Goal: Transaction & Acquisition: Purchase product/service

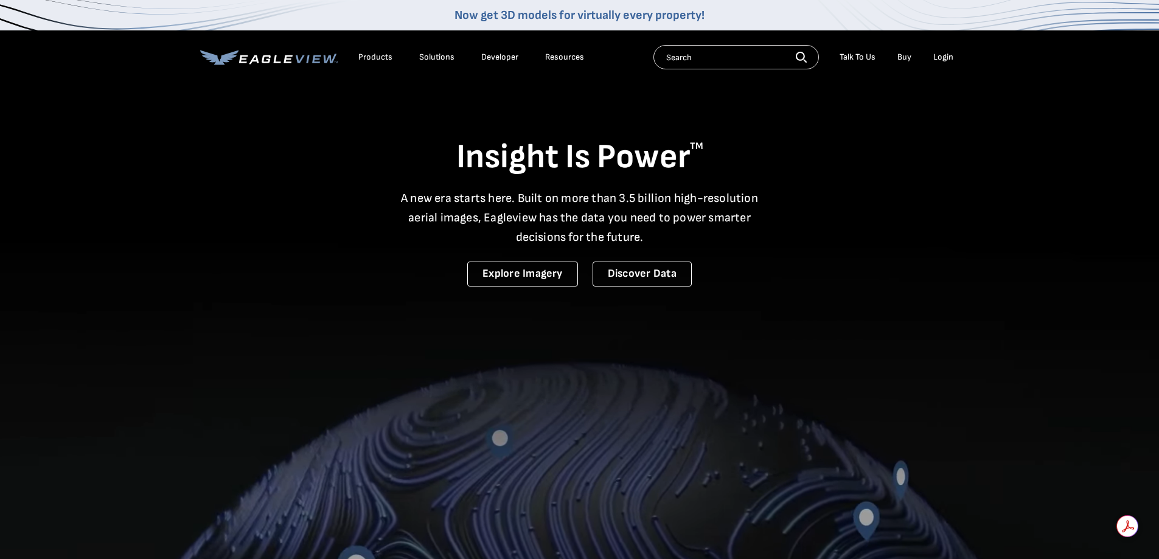
click at [941, 56] on div "Login" at bounding box center [943, 57] width 20 height 11
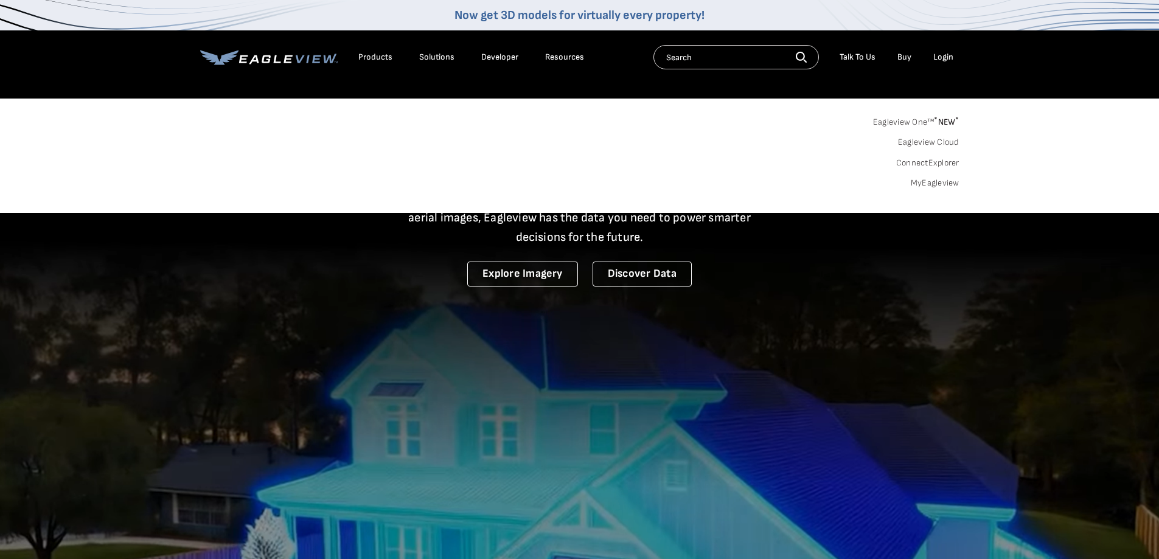
click at [924, 120] on link "Eagleview One™ * NEW *" at bounding box center [916, 120] width 86 height 14
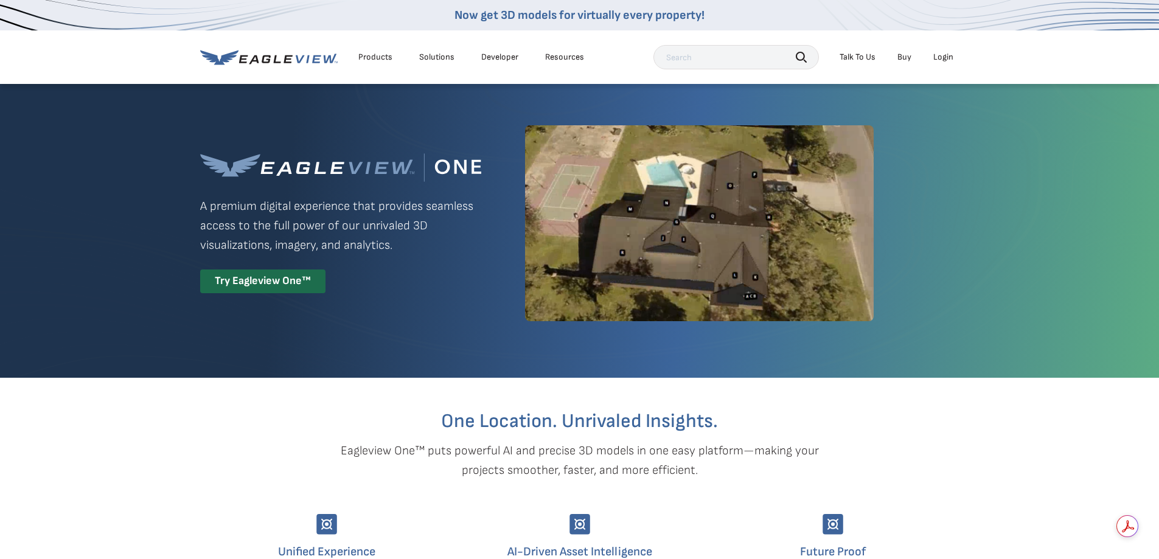
click at [941, 54] on div "Login" at bounding box center [943, 57] width 20 height 11
click at [904, 55] on link "Buy" at bounding box center [905, 57] width 14 height 11
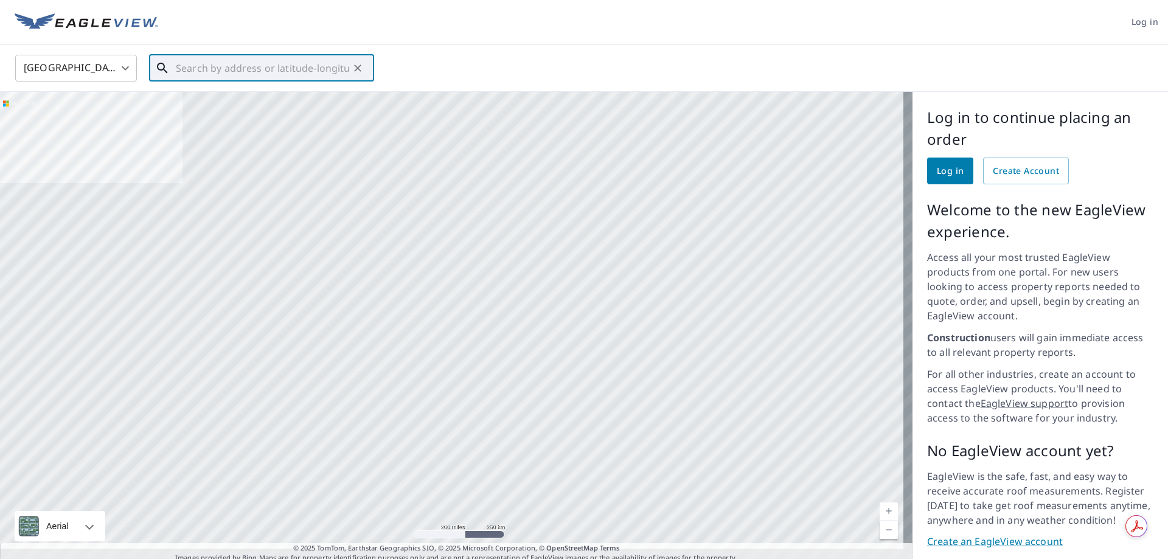
click at [181, 65] on input "text" at bounding box center [262, 68] width 173 height 34
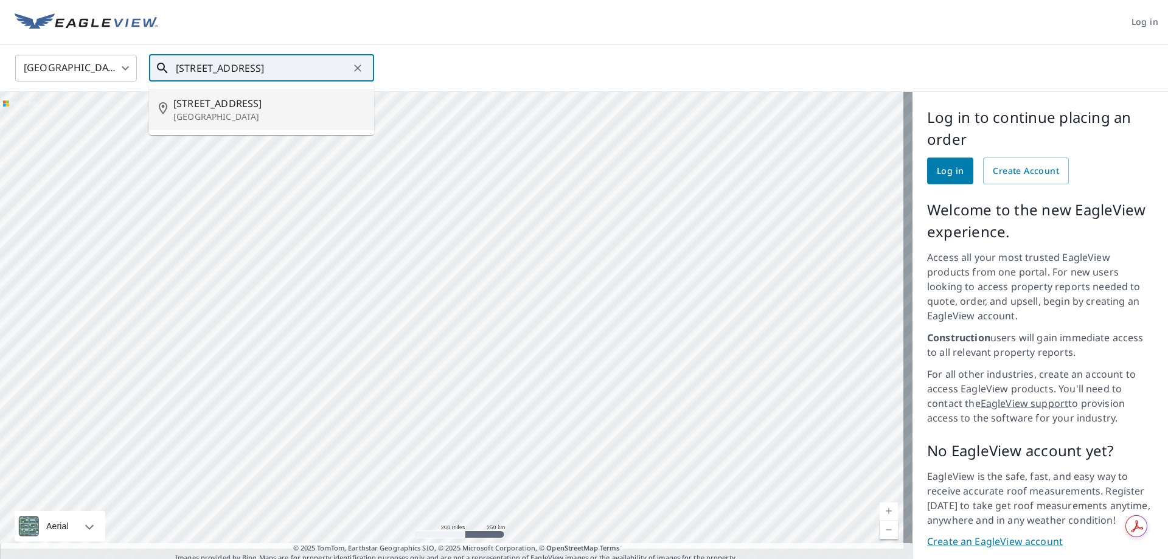
click at [225, 119] on p "[GEOGRAPHIC_DATA]" at bounding box center [268, 117] width 191 height 12
type input "[STREET_ADDRESS]"
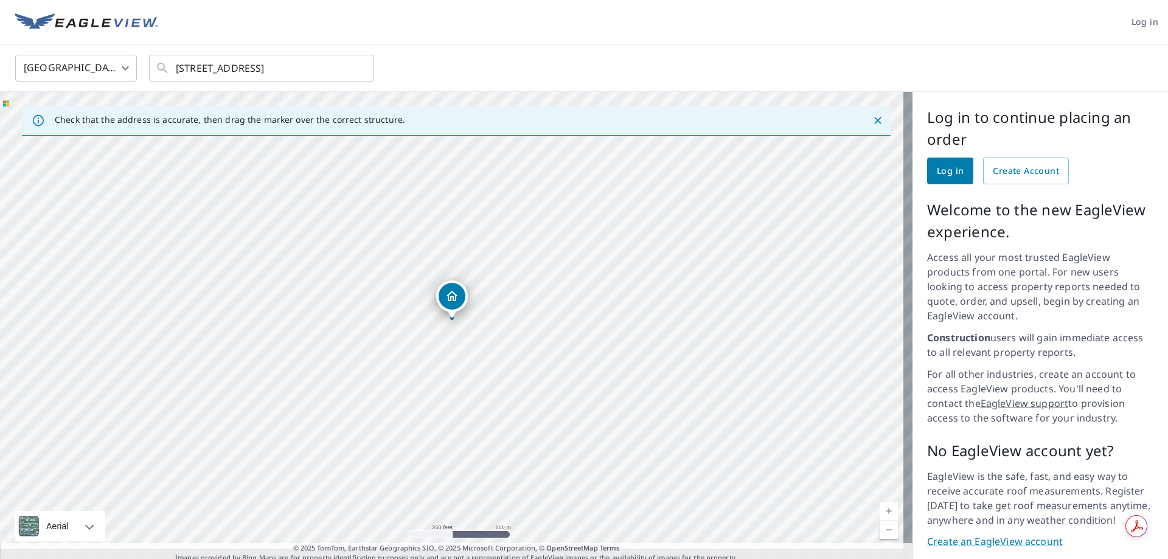
click at [453, 299] on icon "Dropped pin, building 1, Residential property, 6554 Devesta Loop Palmetto, FL 3…" at bounding box center [452, 296] width 12 height 10
click at [467, 299] on div "[STREET_ADDRESS]" at bounding box center [465, 296] width 89 height 21
click at [947, 170] on span "Log in" at bounding box center [950, 171] width 27 height 15
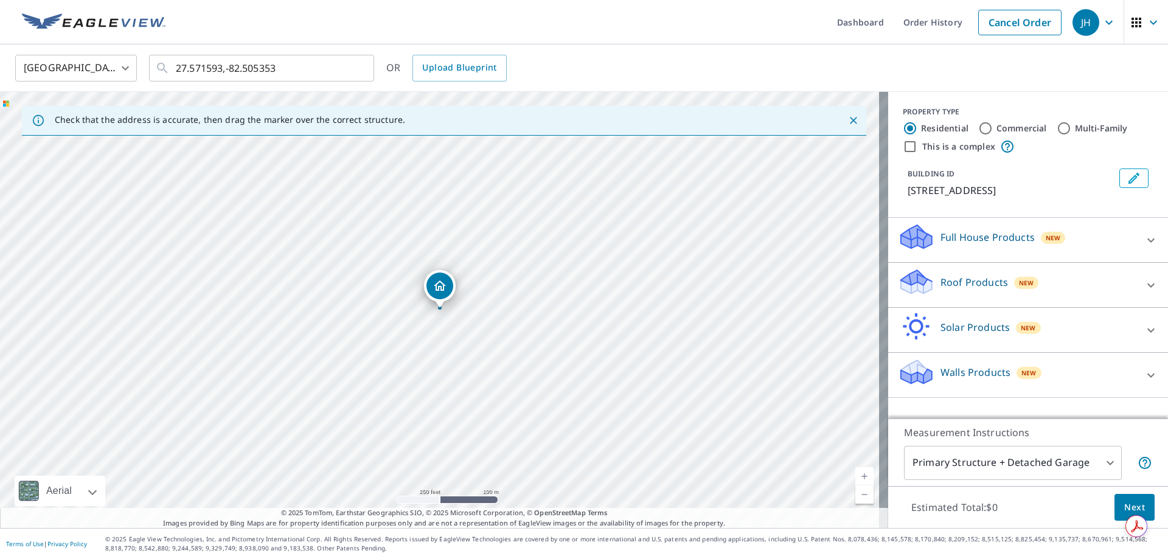
click at [442, 283] on icon "Dropped pin, building 1, Residential property, 6554 Devesta Loop Palmetto, FL 3…" at bounding box center [440, 286] width 15 height 15
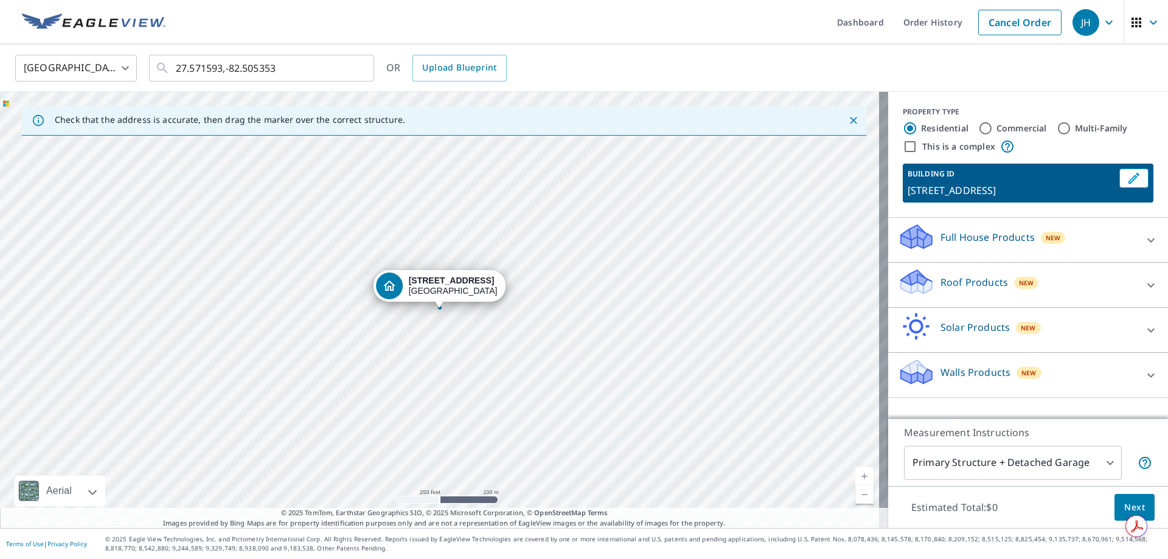
click at [501, 347] on div "6554 Devesta Loop Palmetto, FL 34221" at bounding box center [444, 310] width 888 height 436
click at [441, 276] on strong "6554 Devesta Loop" at bounding box center [453, 280] width 86 height 10
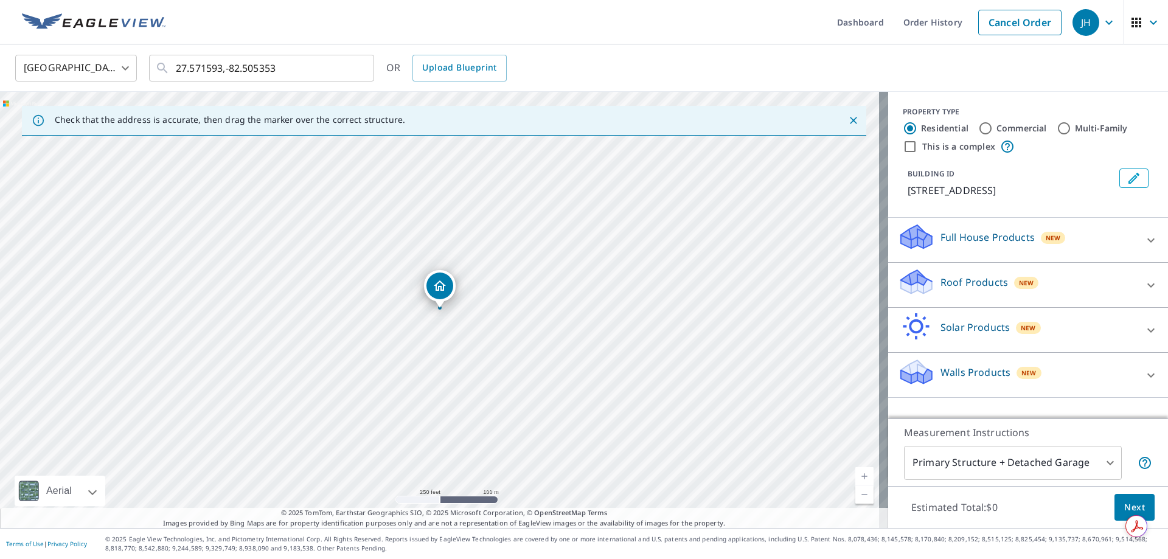
click at [955, 282] on p "Roof Products" at bounding box center [975, 282] width 68 height 15
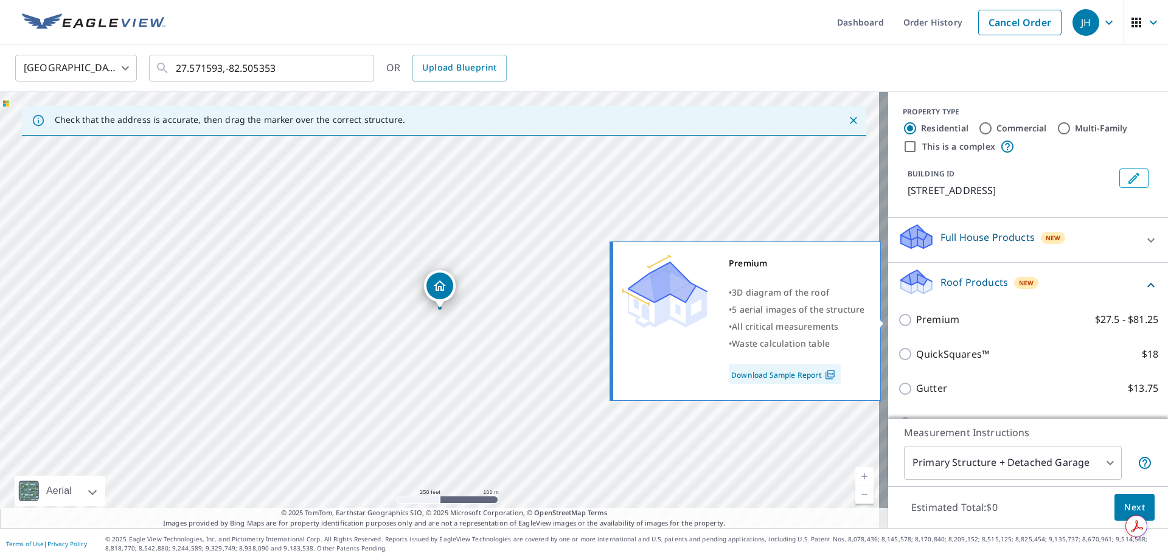
click at [899, 318] on input "Premium $27.5 - $81.25" at bounding box center [907, 320] width 18 height 15
checkbox input "true"
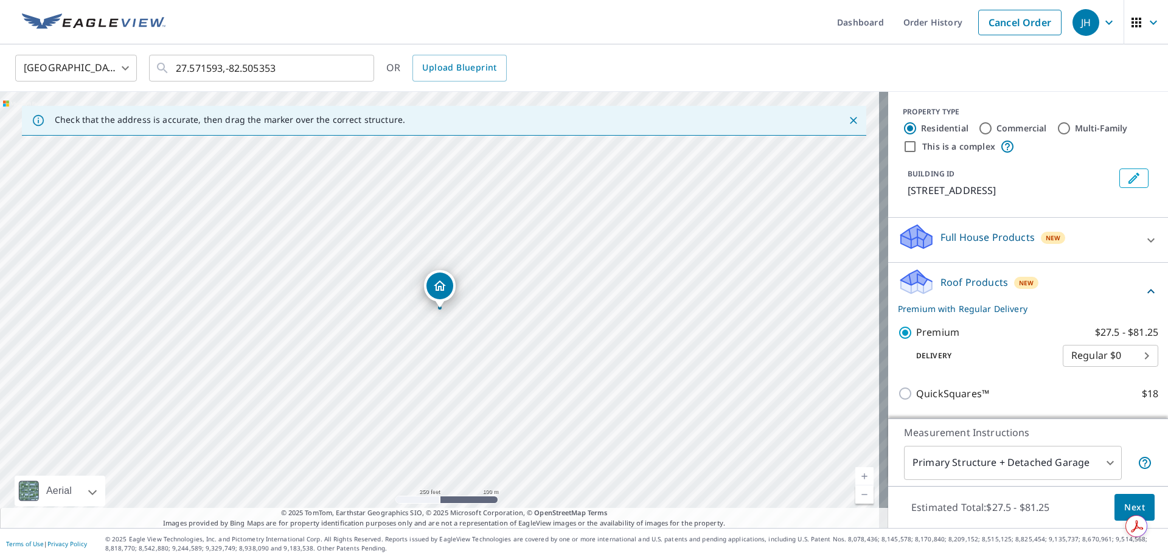
click at [1125, 507] on span "Next" at bounding box center [1135, 507] width 21 height 15
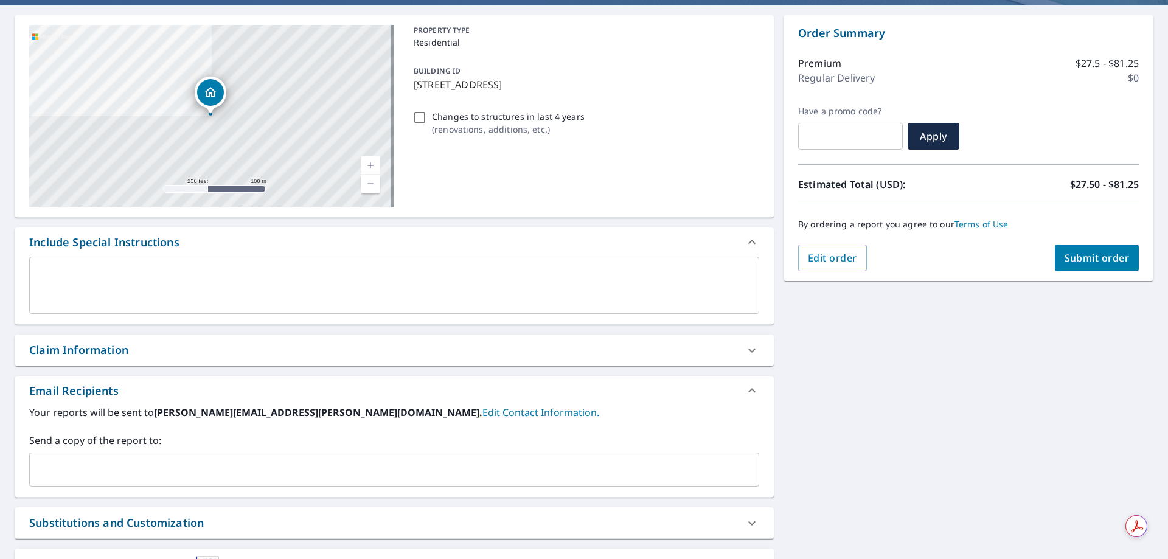
scroll to position [122, 0]
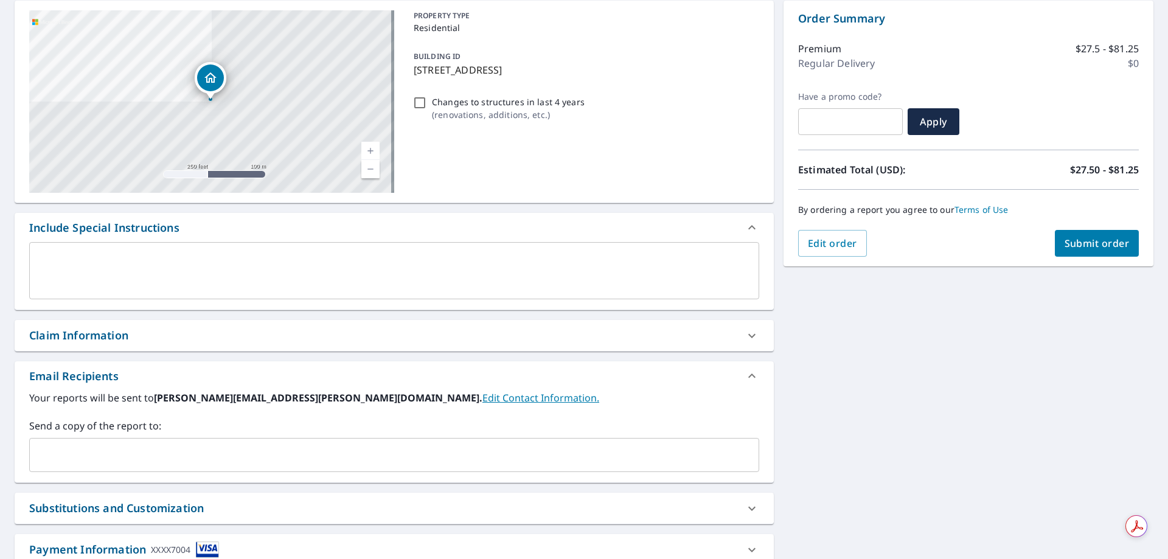
click at [58, 330] on div "Claim Information" at bounding box center [78, 335] width 99 height 16
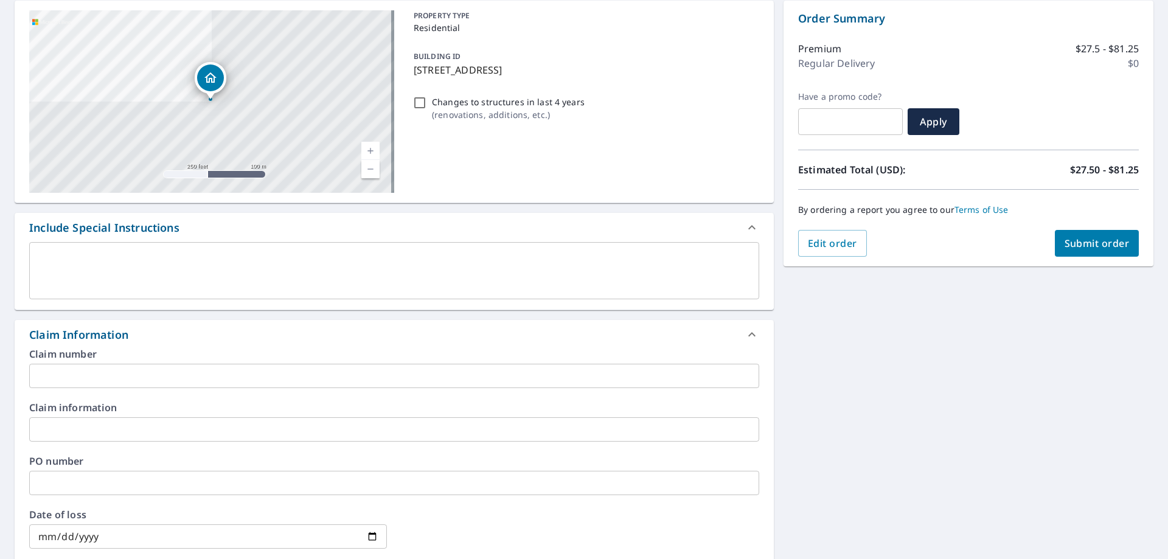
click at [49, 375] on input "text" at bounding box center [394, 376] width 730 height 24
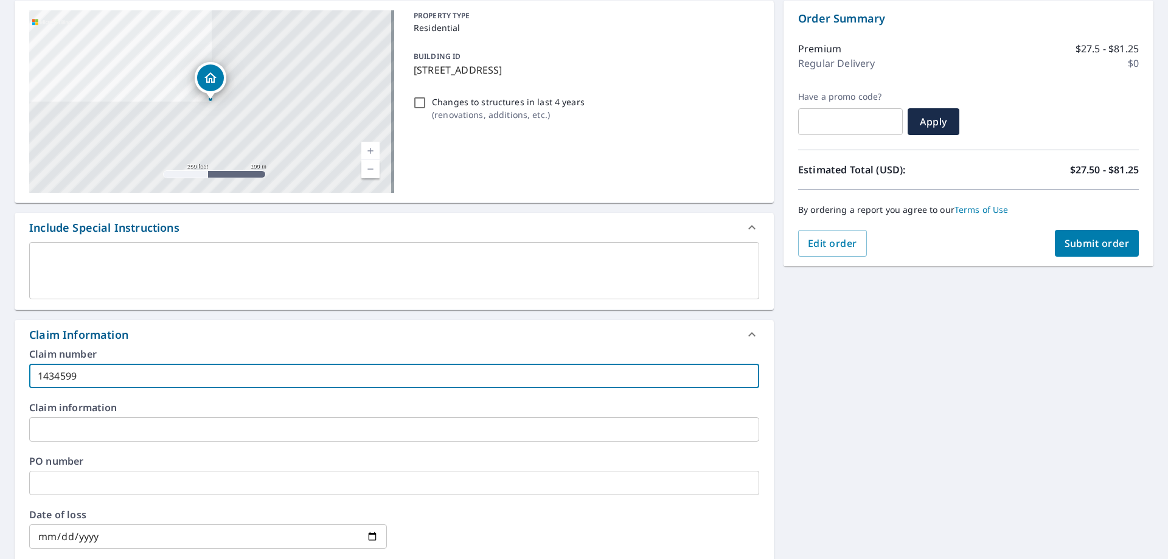
type input "1434599"
click at [44, 429] on input "text" at bounding box center [394, 429] width 730 height 24
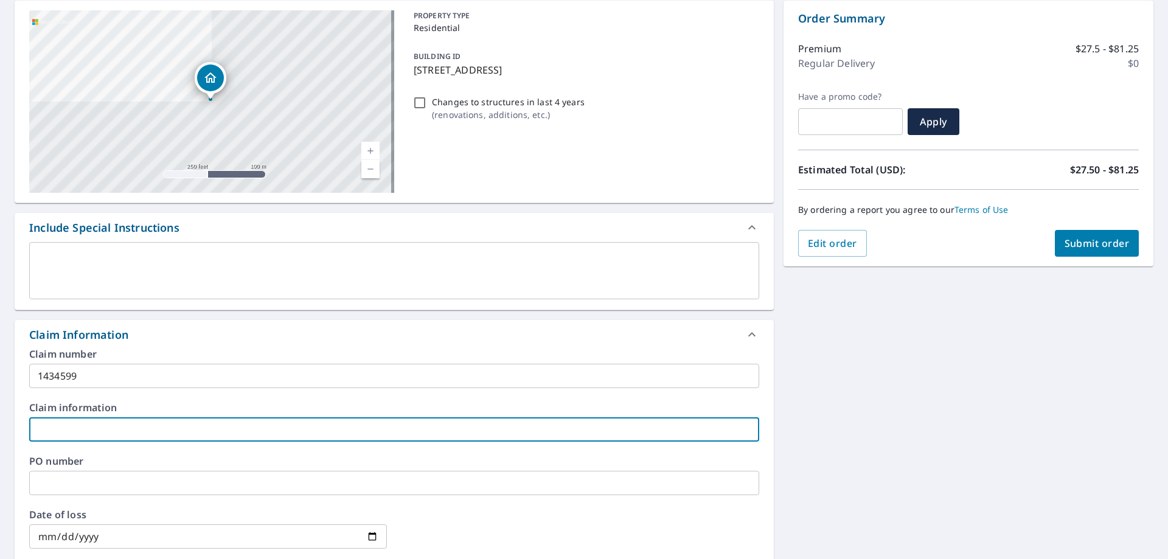
type input "Hurricane Milton"
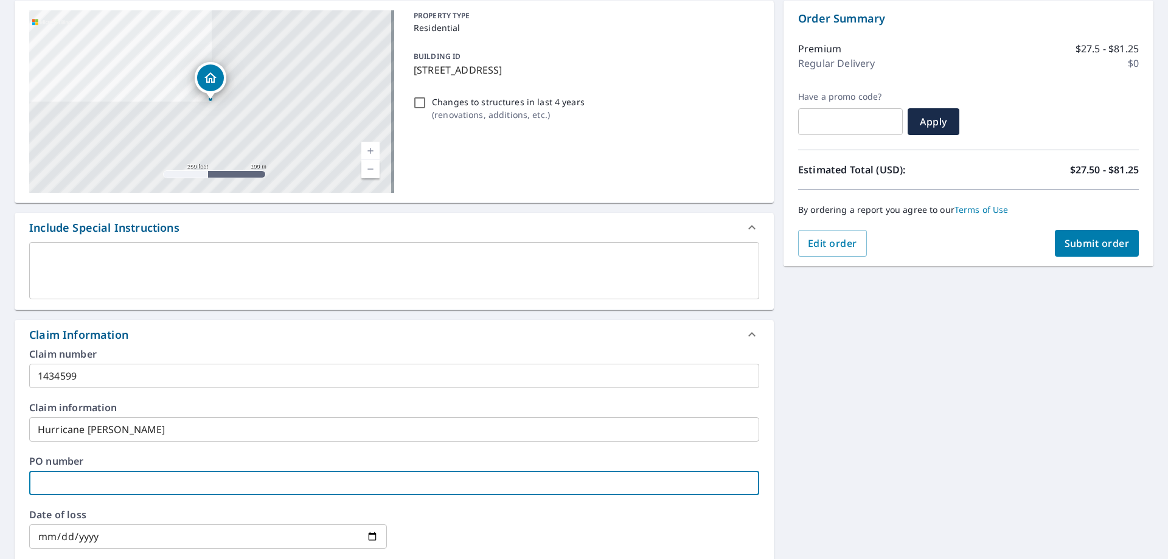
click at [44, 485] on input "text" at bounding box center [394, 483] width 730 height 24
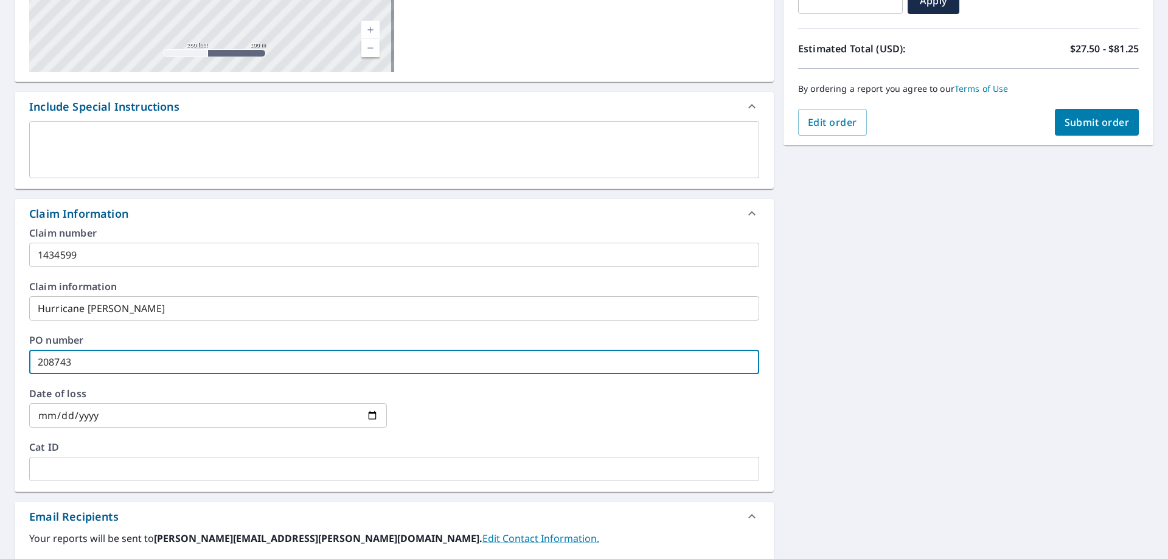
scroll to position [243, 0]
type input "208743"
click at [54, 415] on input "date" at bounding box center [208, 415] width 358 height 24
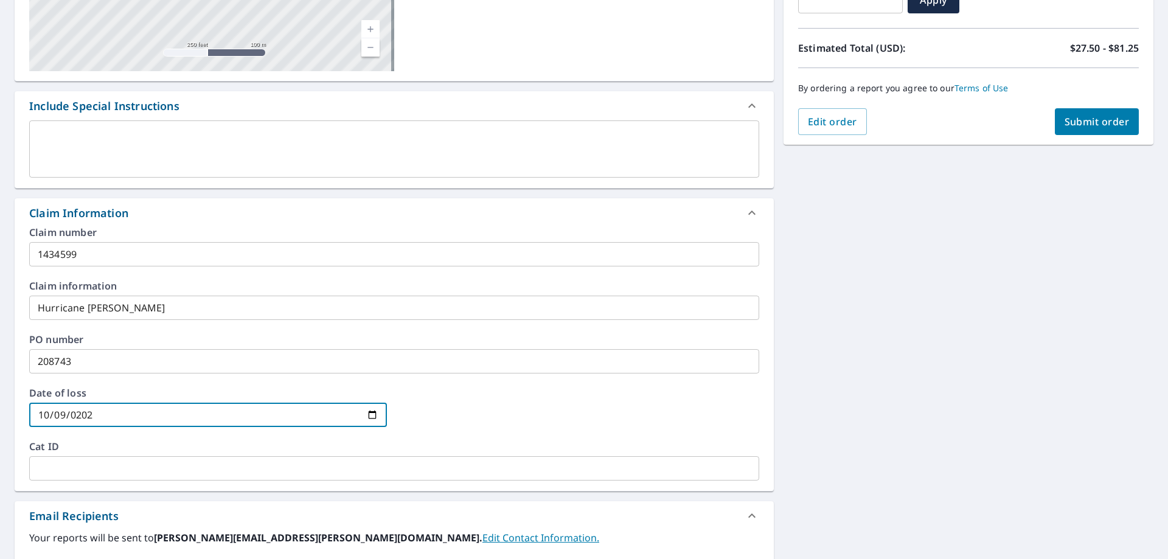
type input "2024-10-09"
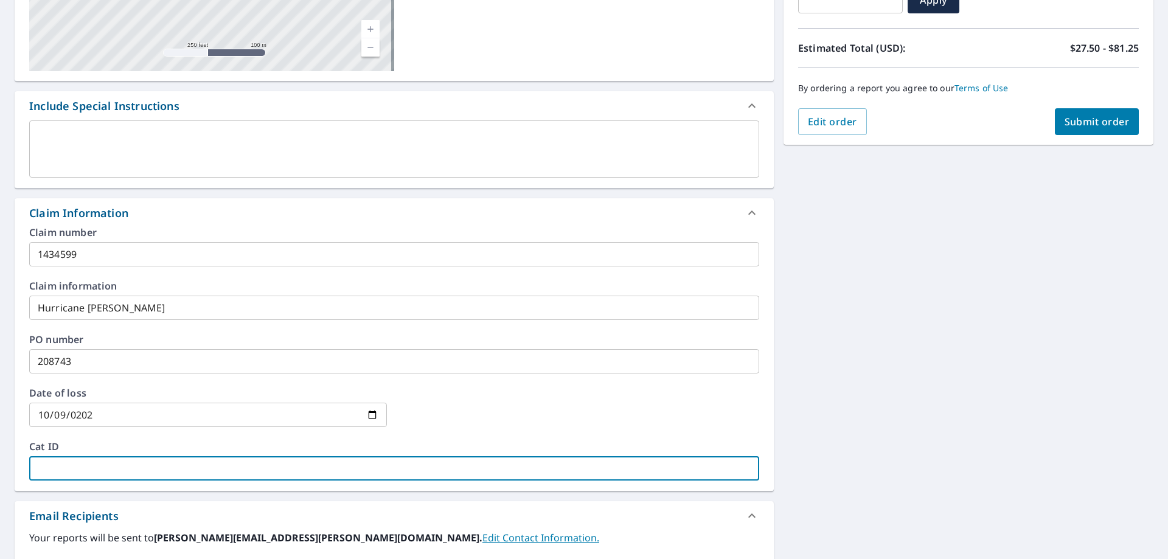
click at [65, 469] on input "text" at bounding box center [394, 468] width 730 height 24
type input "ASI / Progressive Insurance"
click at [1082, 123] on span "Submit order" at bounding box center [1097, 121] width 65 height 13
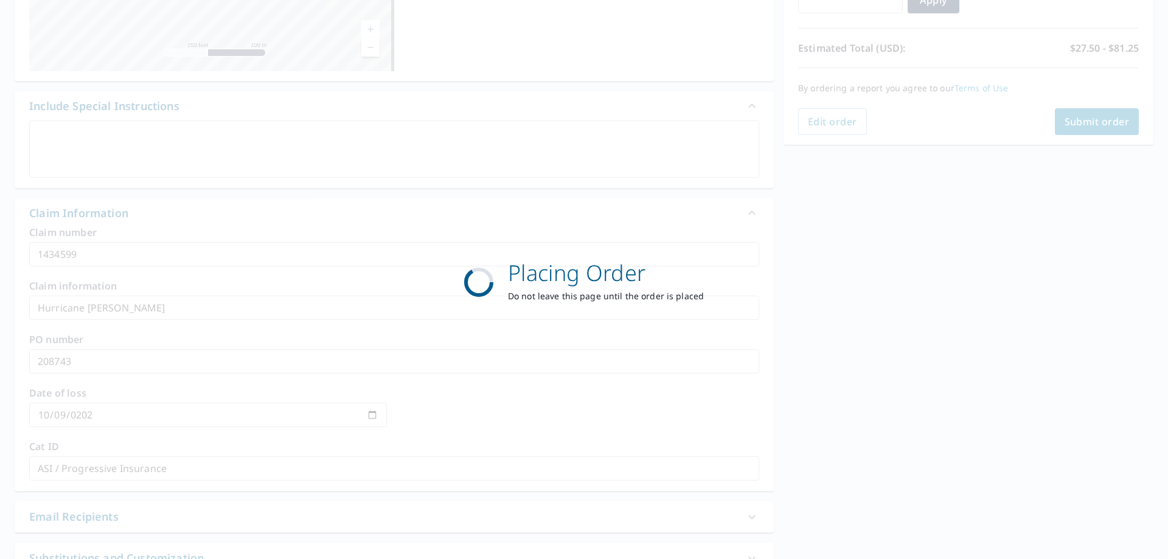
scroll to position [0, 0]
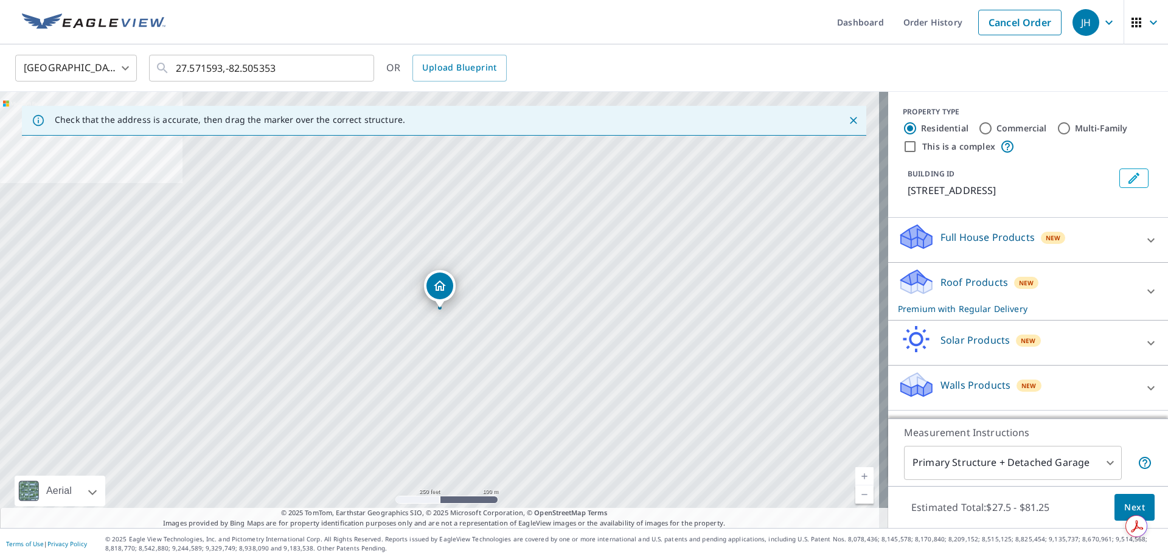
click at [981, 283] on p "Roof Products" at bounding box center [975, 282] width 68 height 15
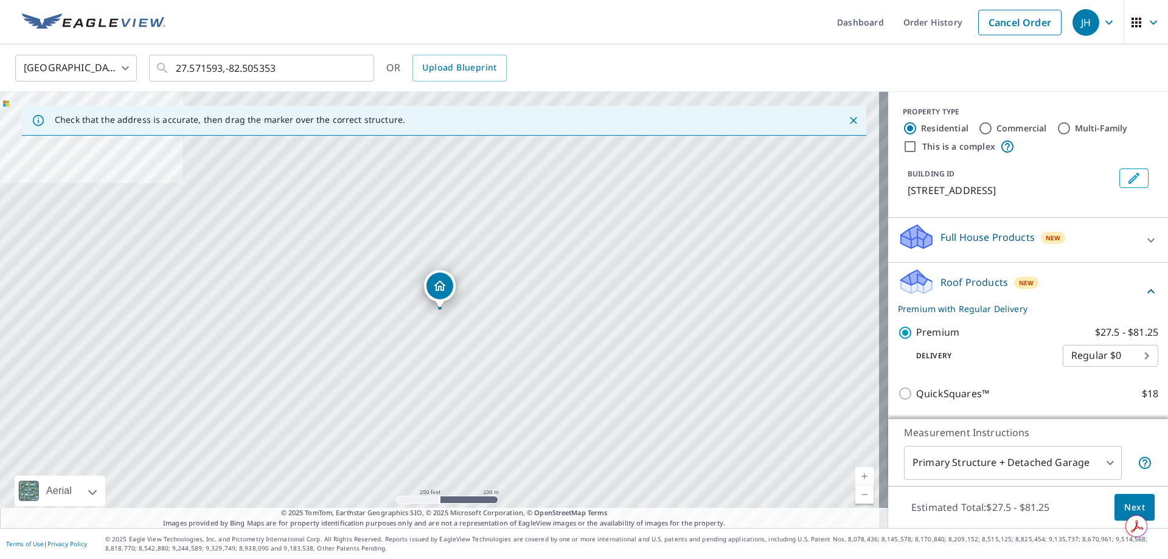
click at [1128, 506] on span "Next" at bounding box center [1135, 507] width 21 height 15
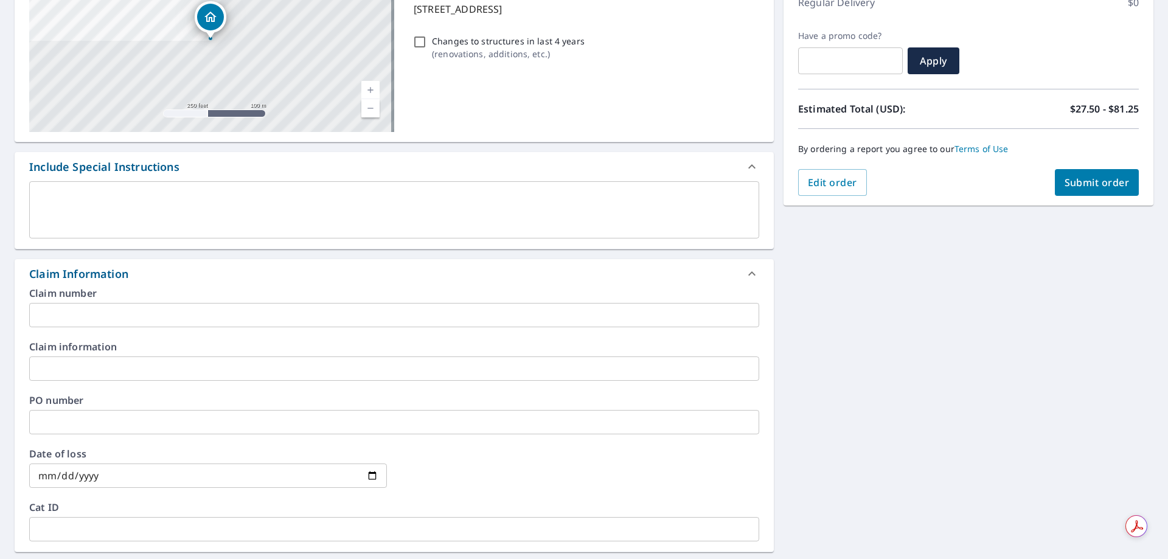
scroll to position [122, 0]
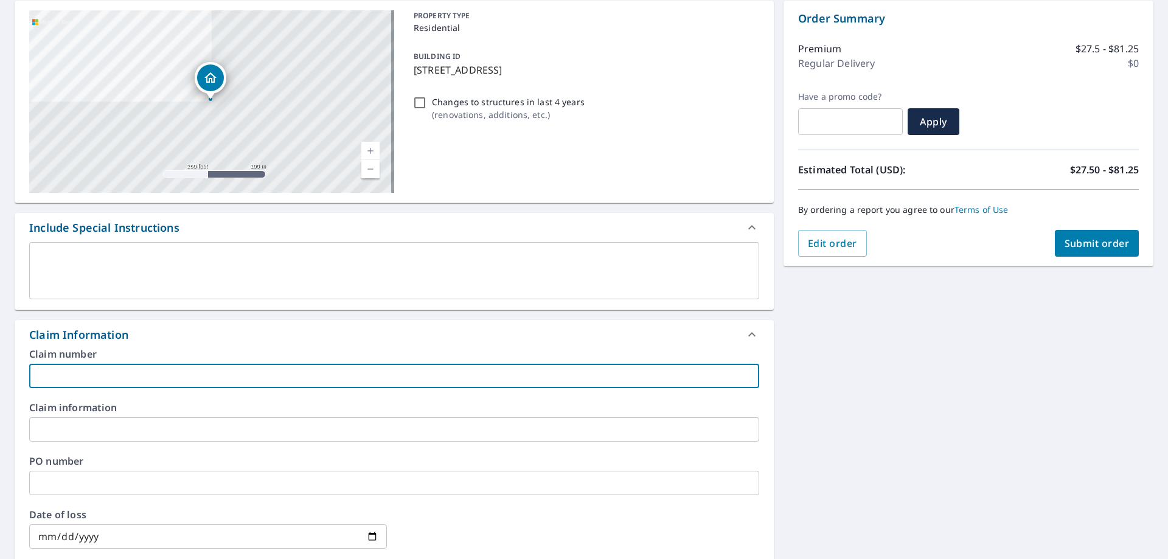
click at [45, 375] on input "text" at bounding box center [394, 376] width 730 height 24
type input "1434599"
click at [54, 428] on input "text" at bounding box center [394, 429] width 730 height 24
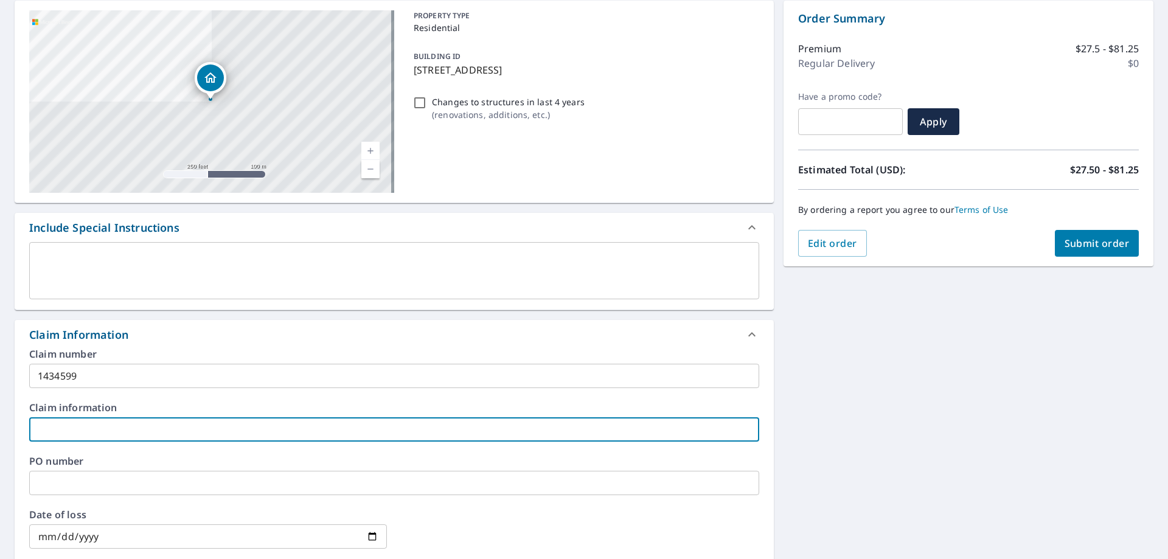
type input "Hurricane Milton"
click at [49, 488] on input "text" at bounding box center [394, 483] width 730 height 24
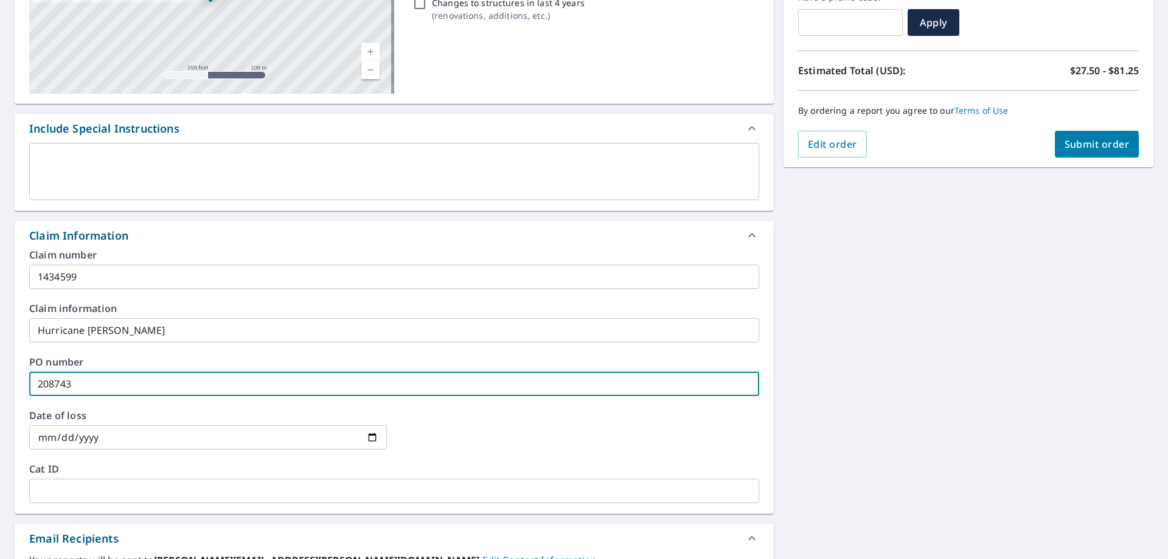
scroll to position [243, 0]
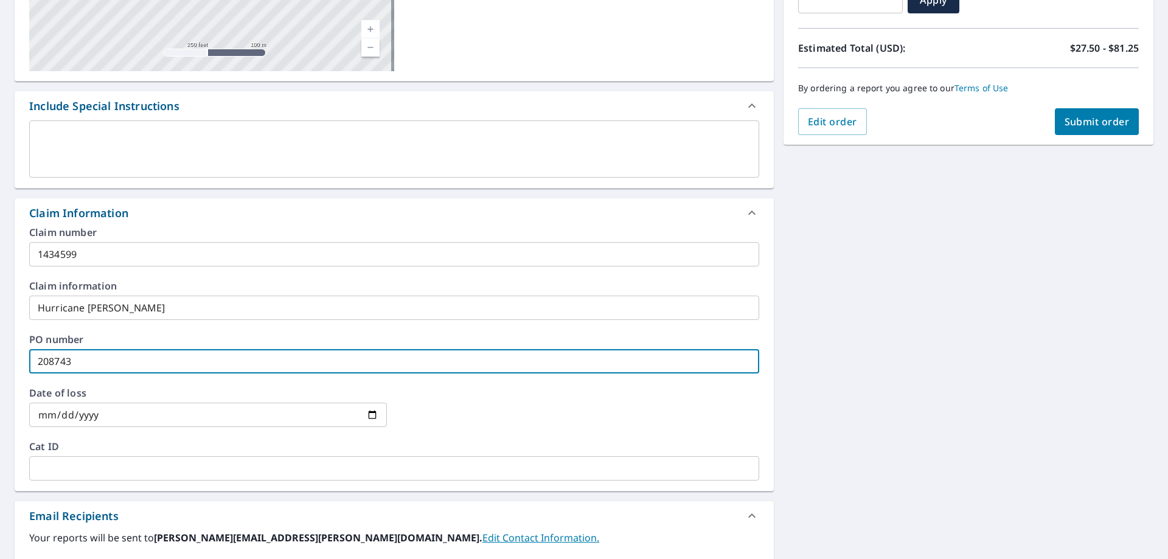
type input "208743"
click at [51, 410] on input "date" at bounding box center [208, 415] width 358 height 24
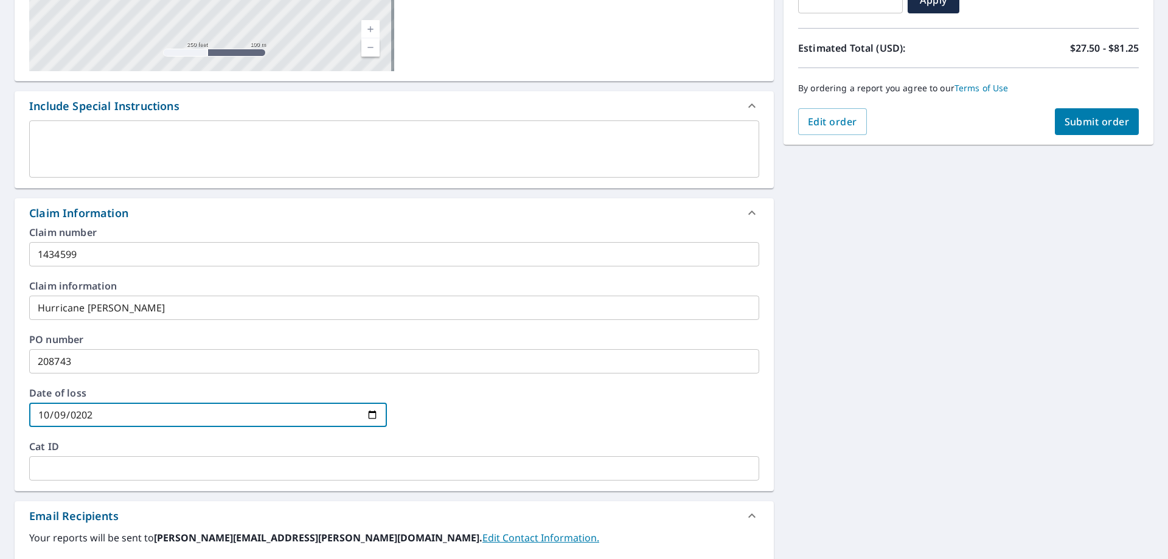
type input "2024-10-09"
click at [71, 467] on input "text" at bounding box center [394, 468] width 730 height 24
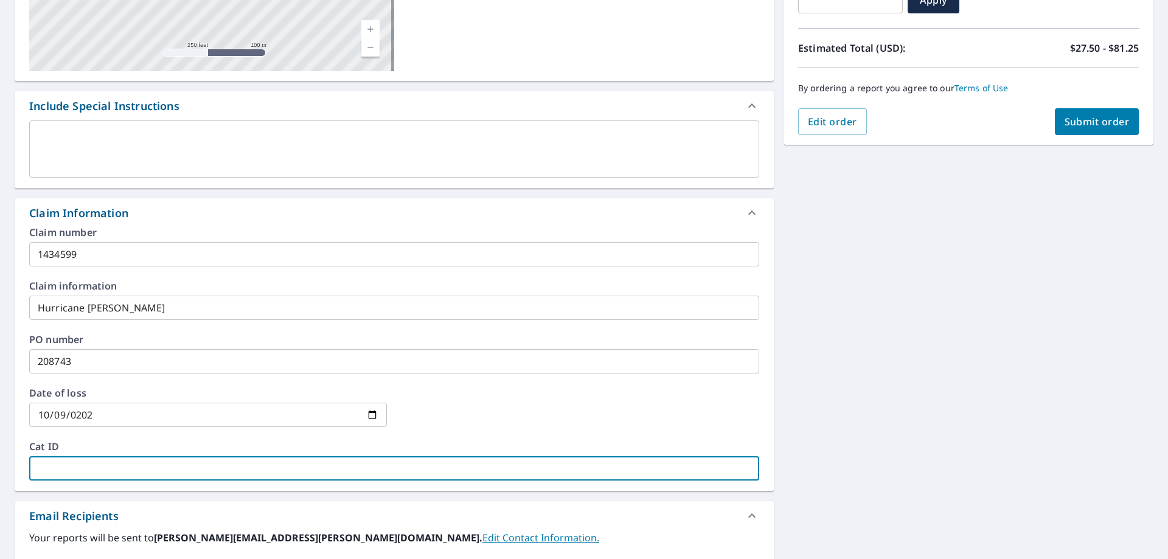
type input "ASI / Progressive Insurance"
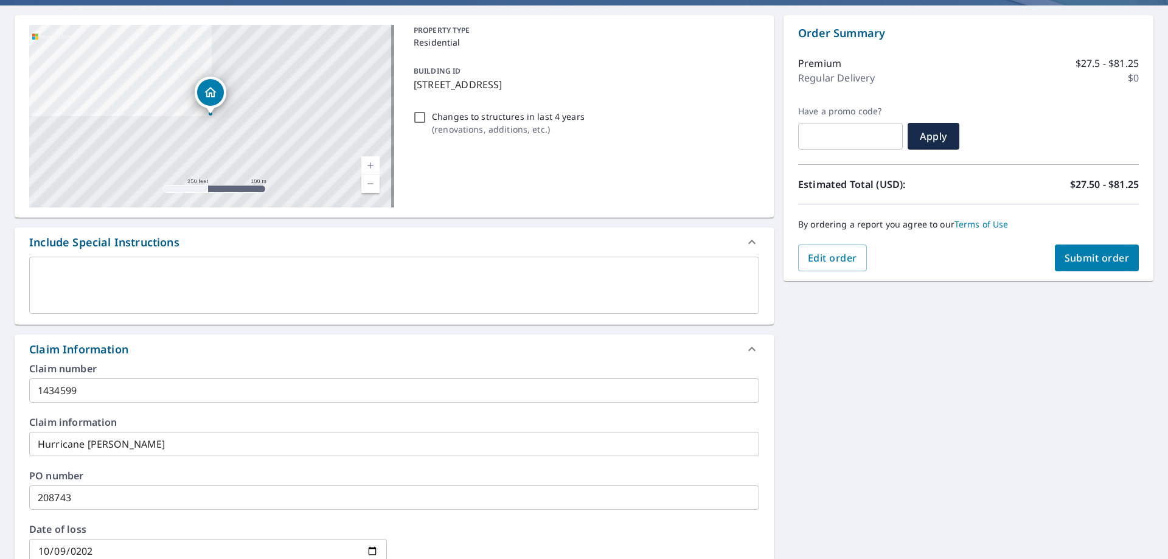
scroll to position [0, 0]
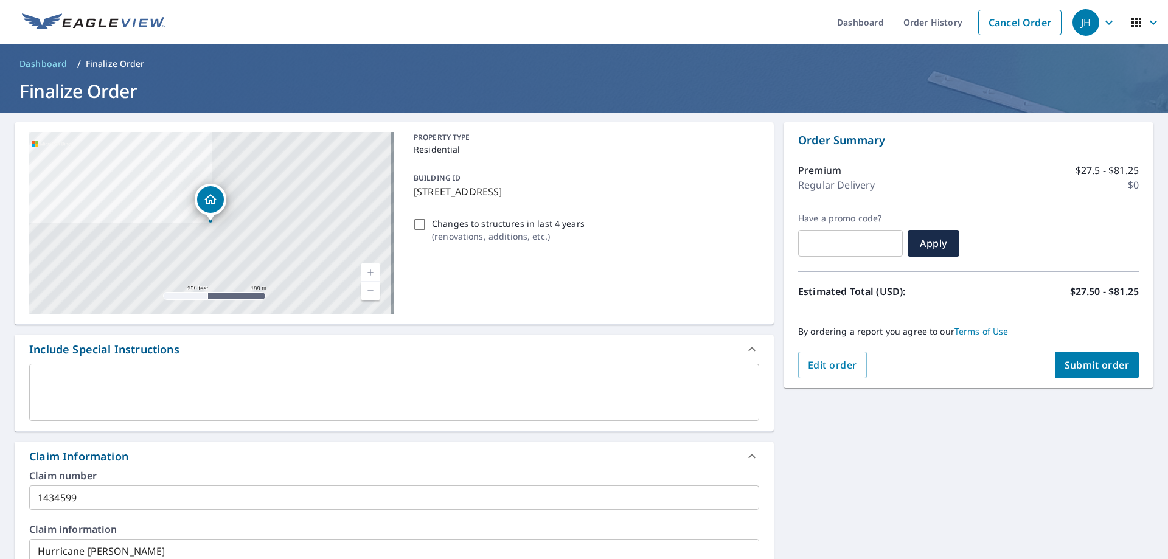
click at [1091, 364] on span "Submit order" at bounding box center [1097, 364] width 65 height 13
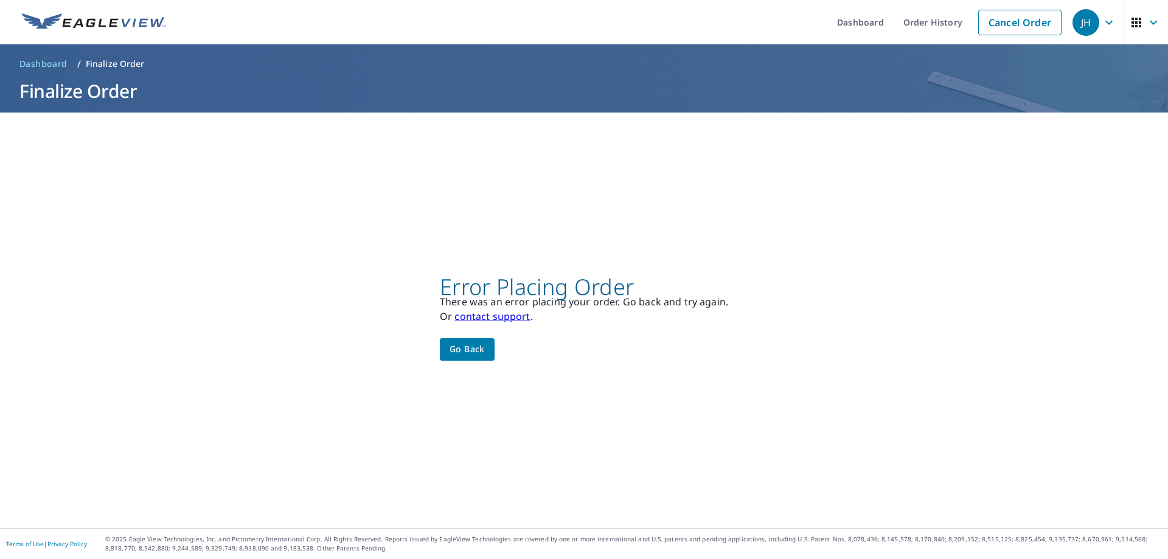
click at [464, 351] on span "Go back" at bounding box center [467, 349] width 35 height 15
